Goal: Navigation & Orientation: Find specific page/section

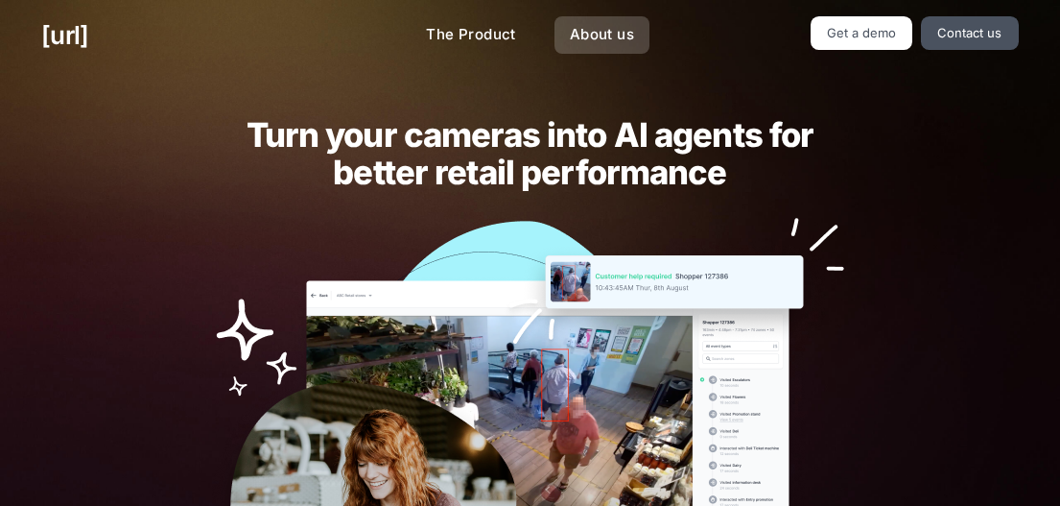
click at [597, 38] on link "About us" at bounding box center [602, 34] width 95 height 37
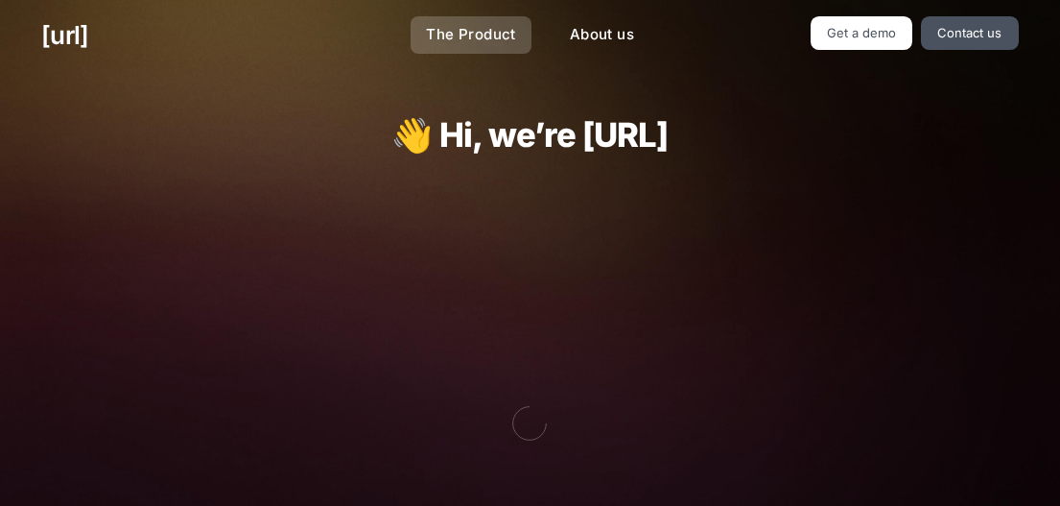
click at [473, 39] on link "The Product" at bounding box center [471, 34] width 121 height 37
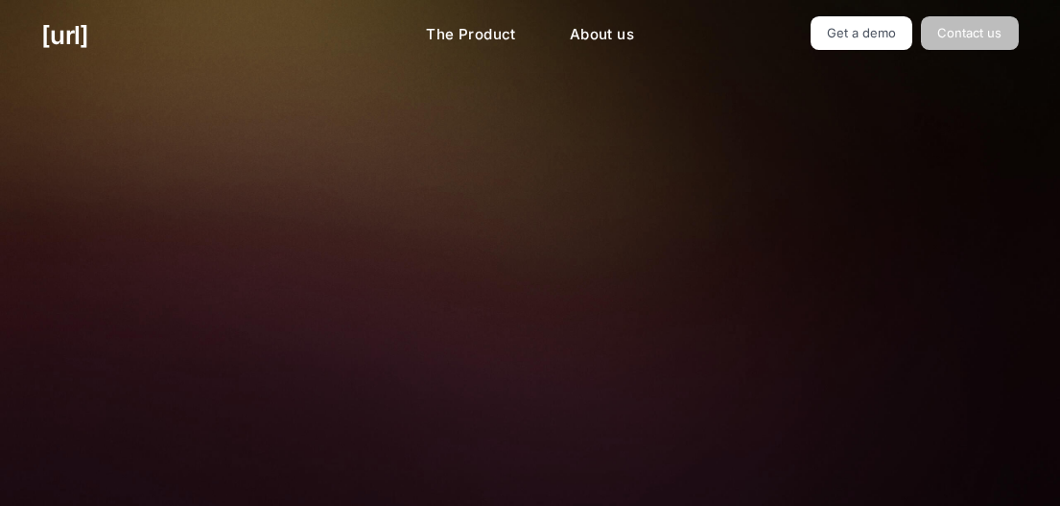
click at [951, 43] on link "Contact us" at bounding box center [970, 33] width 98 height 34
click at [966, 41] on link "Contact us" at bounding box center [970, 33] width 98 height 34
click at [88, 46] on link "[URL]" at bounding box center [64, 34] width 47 height 37
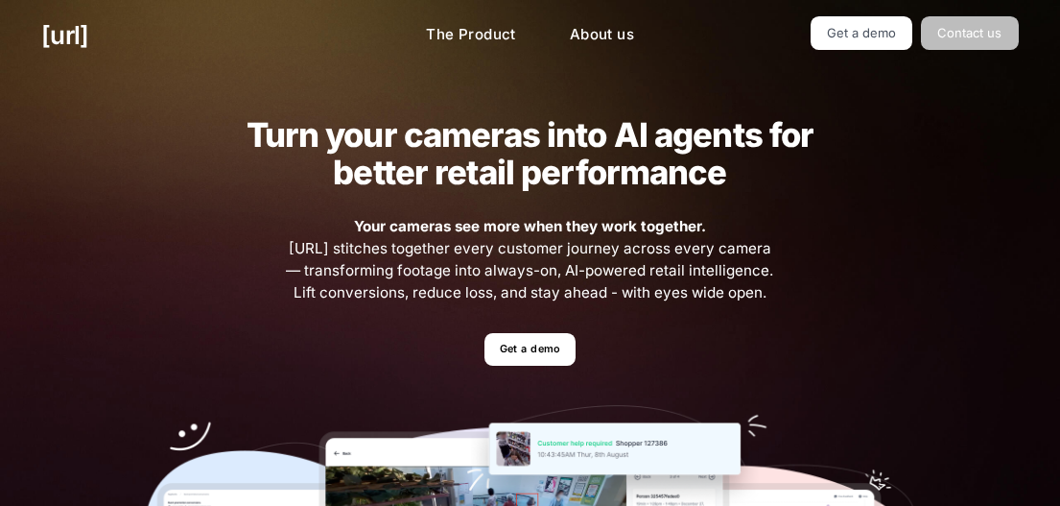
click at [973, 46] on link "Contact us" at bounding box center [970, 33] width 98 height 34
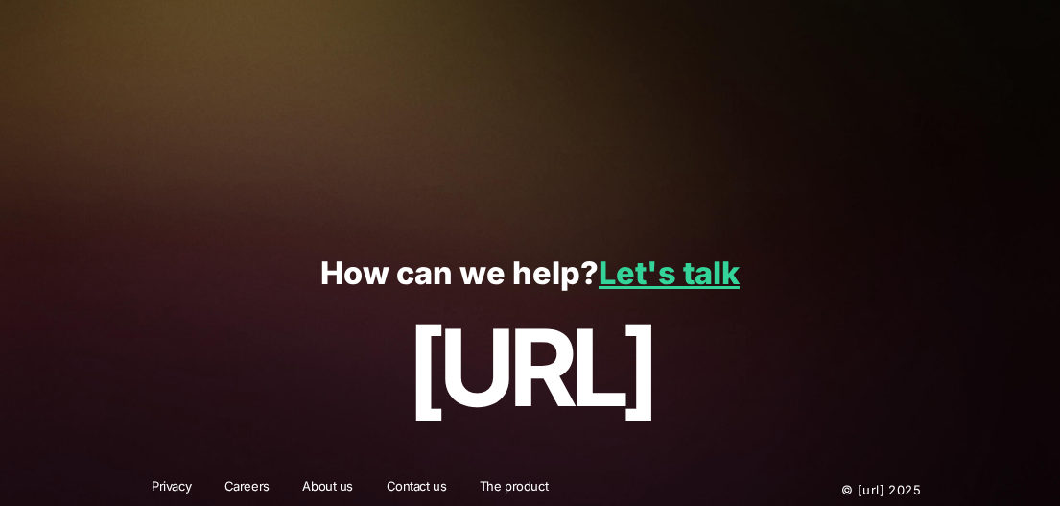
scroll to position [635, 0]
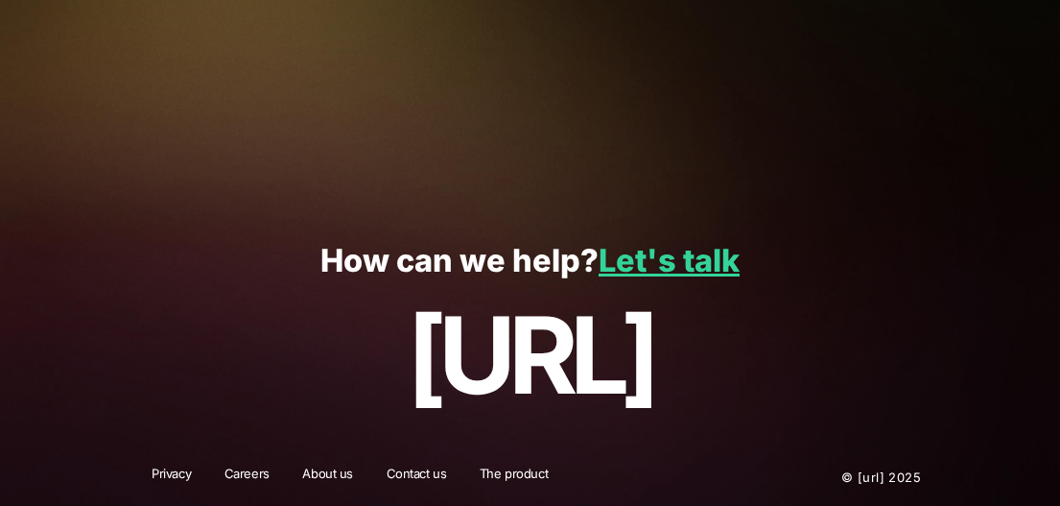
drag, startPoint x: 295, startPoint y: 223, endPoint x: 943, endPoint y: 484, distance: 699.1
click at [921, 484] on footer "How can we help? Let's talk [URL] Privacy Careers About us Contact us The produ…" at bounding box center [530, 358] width 782 height 296
click at [944, 482] on div "Privacy Careers About us Contact us The product © [URL] 2025" at bounding box center [530, 476] width 864 height 59
copy footer "How can we help? Let's talk [URL] Privacy Careers About us Contact us The produ…"
